Goal: Download file/media

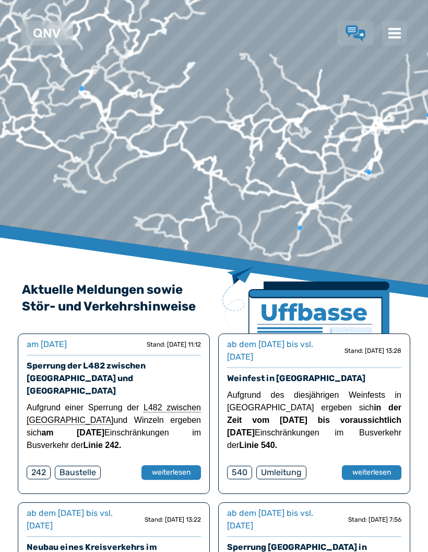
scroll to position [100, 0]
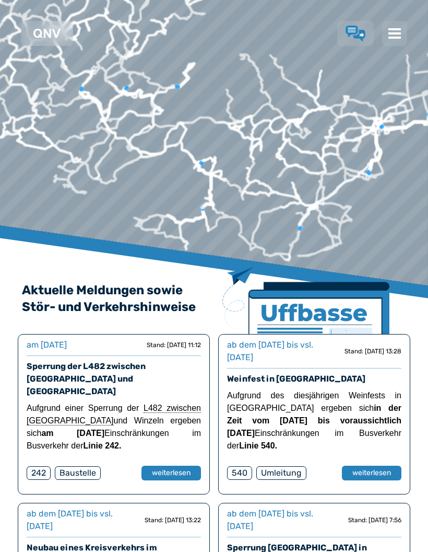
click at [150, 465] on button "weiterlesen" at bounding box center [172, 472] width 60 height 15
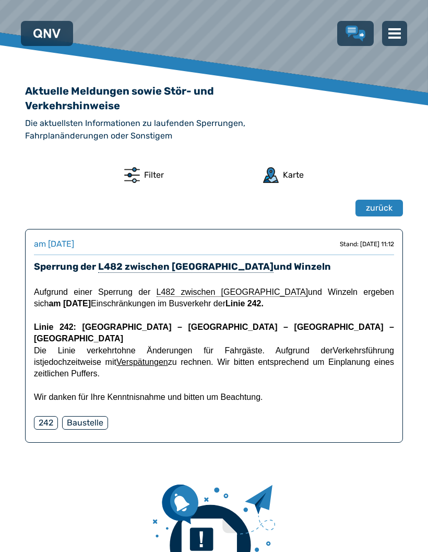
scroll to position [329, 0]
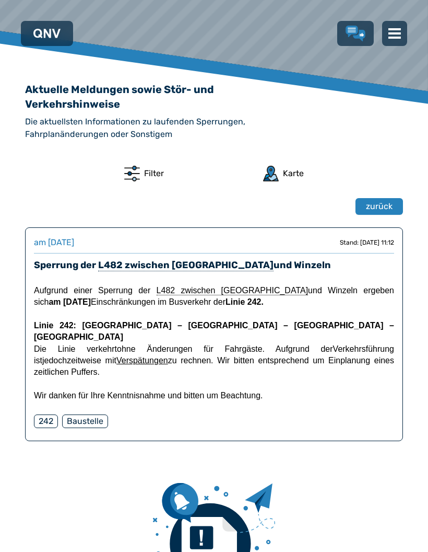
click at [39, 414] on div "242" at bounding box center [46, 421] width 24 height 14
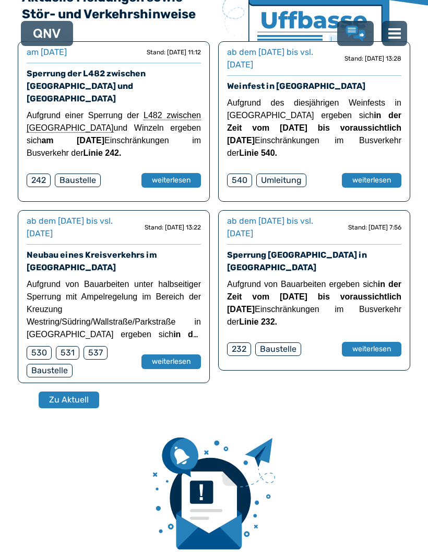
scroll to position [378, 0]
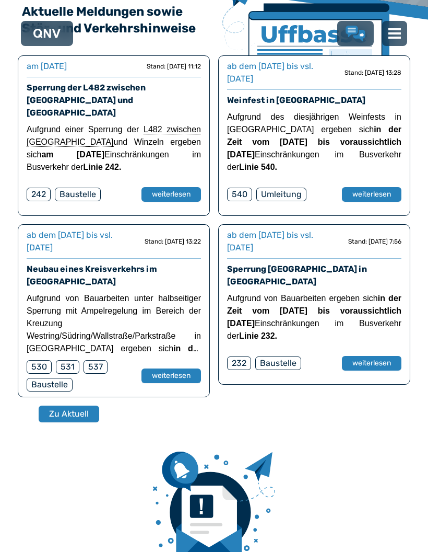
click at [397, 39] on img at bounding box center [395, 33] width 13 height 13
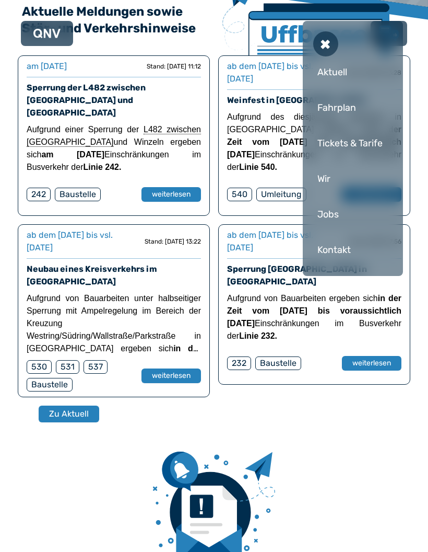
click at [326, 110] on div "Fahrplan" at bounding box center [352, 107] width 79 height 31
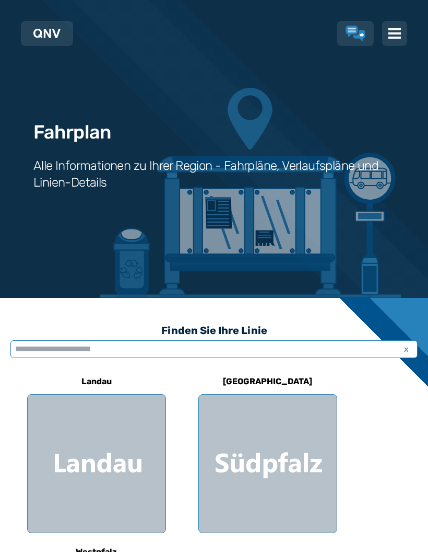
click at [51, 352] on input "text" at bounding box center [214, 349] width 408 height 18
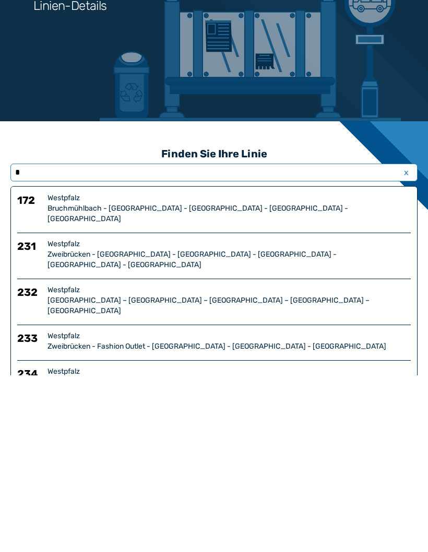
type input "**"
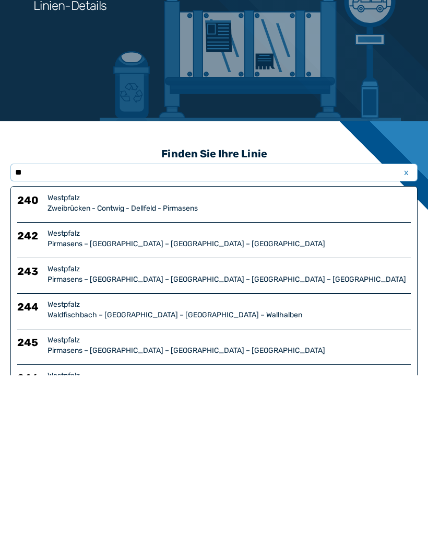
click at [31, 405] on h6 "242" at bounding box center [30, 415] width 26 height 21
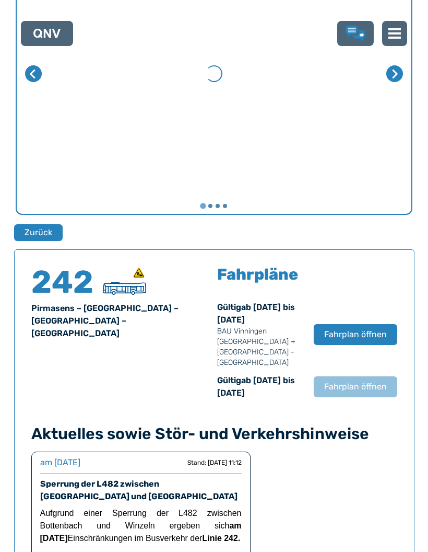
scroll to position [719, 0]
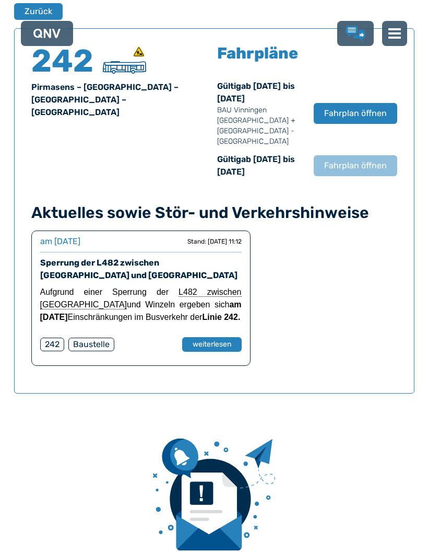
click at [350, 118] on button "Fahrplan öffnen" at bounding box center [356, 113] width 84 height 21
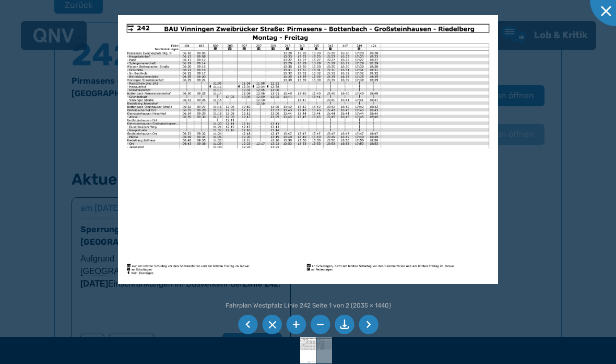
click at [295, 320] on li at bounding box center [296, 325] width 20 height 20
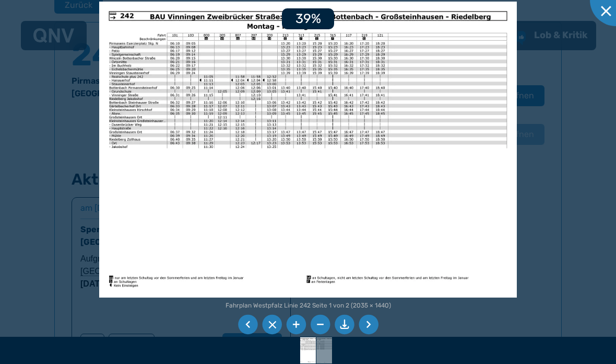
click at [299, 325] on li at bounding box center [296, 325] width 20 height 20
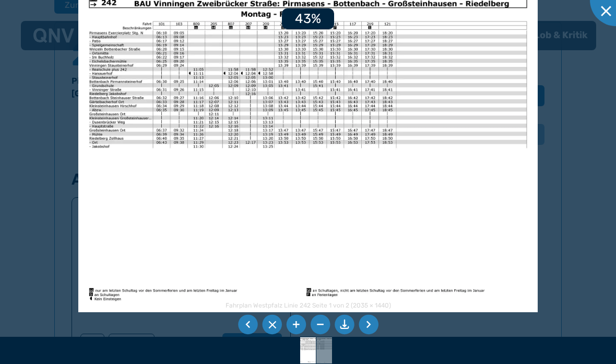
click at [299, 324] on li at bounding box center [296, 325] width 20 height 20
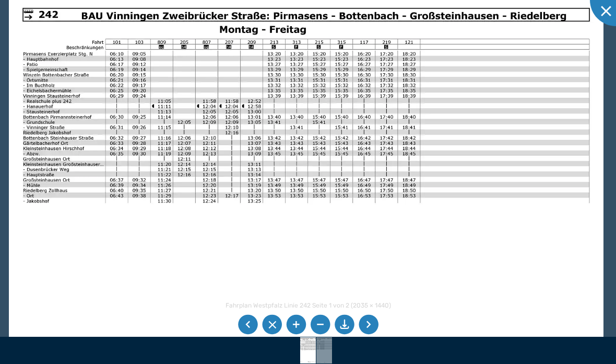
click at [346, 324] on li at bounding box center [345, 325] width 20 height 20
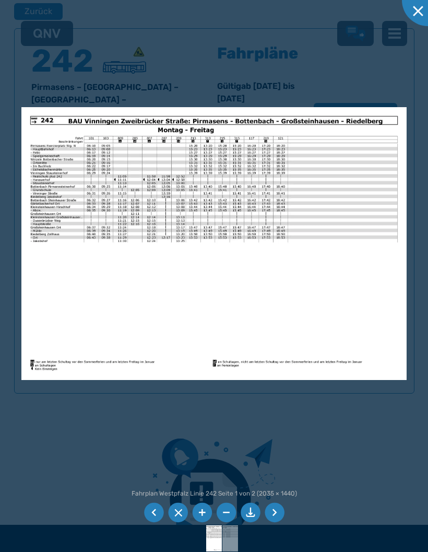
click at [92, 437] on div at bounding box center [214, 276] width 428 height 552
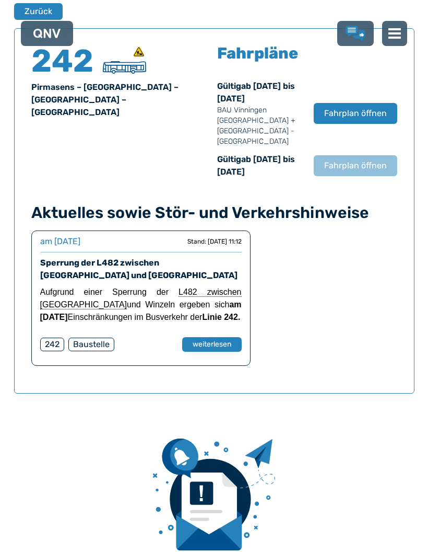
click at [344, 113] on span "Fahrplan öffnen" at bounding box center [355, 113] width 63 height 13
